Goal: Task Accomplishment & Management: Use online tool/utility

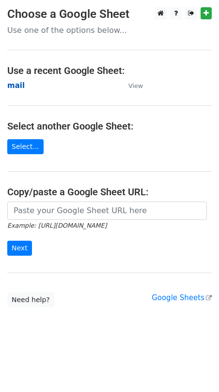
click at [15, 84] on strong "mail" at bounding box center [15, 85] width 17 height 9
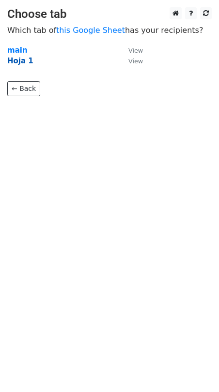
click at [19, 62] on strong "Hoja 1" at bounding box center [20, 61] width 26 height 9
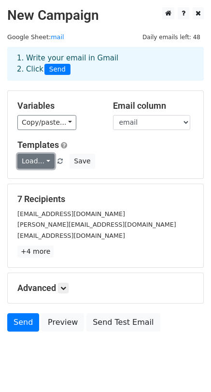
click at [44, 164] on link "Load..." at bounding box center [35, 161] width 37 height 15
click at [53, 184] on link "novag_usuario" at bounding box center [58, 182] width 80 height 15
